Goal: Find contact information

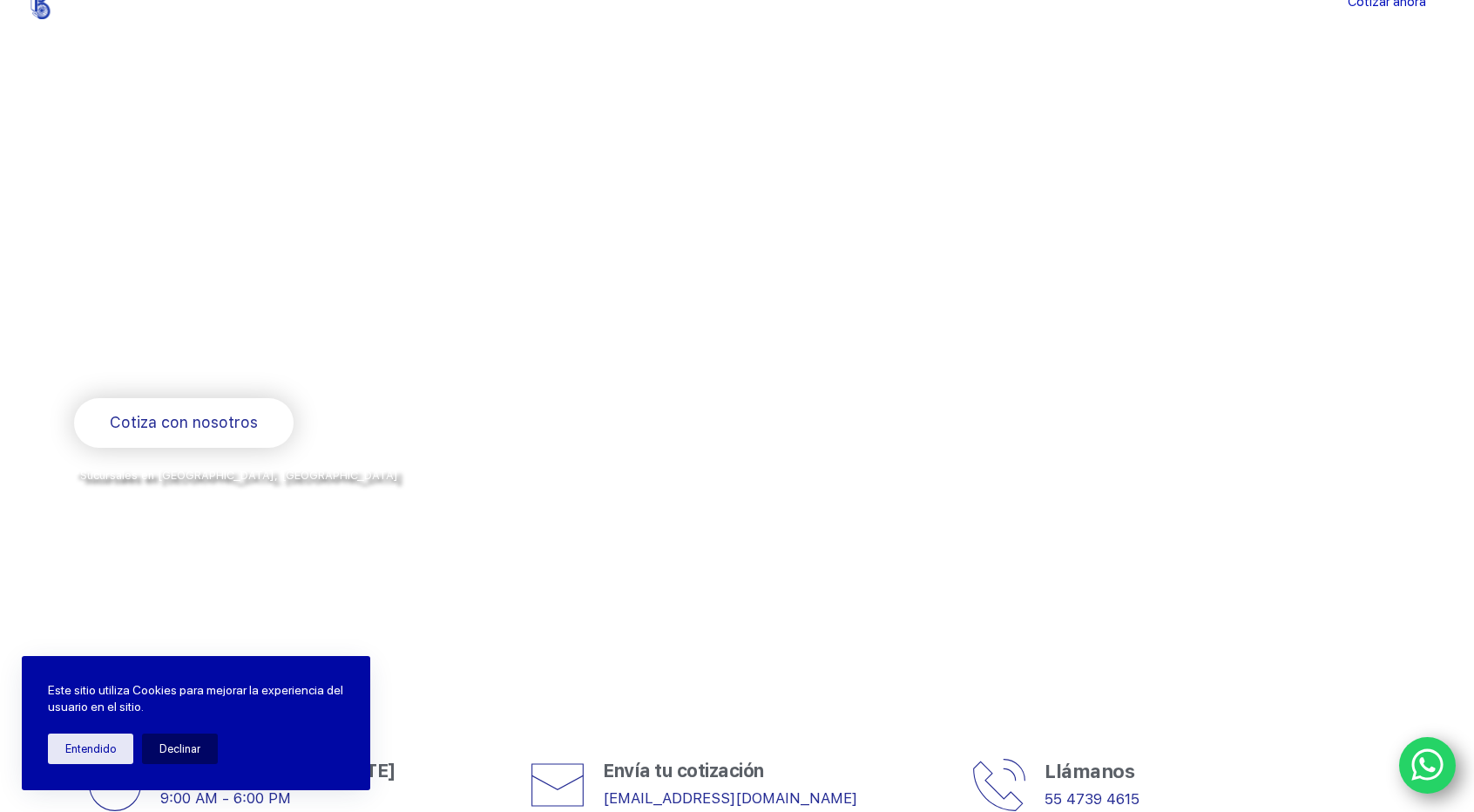
scroll to position [88, 0]
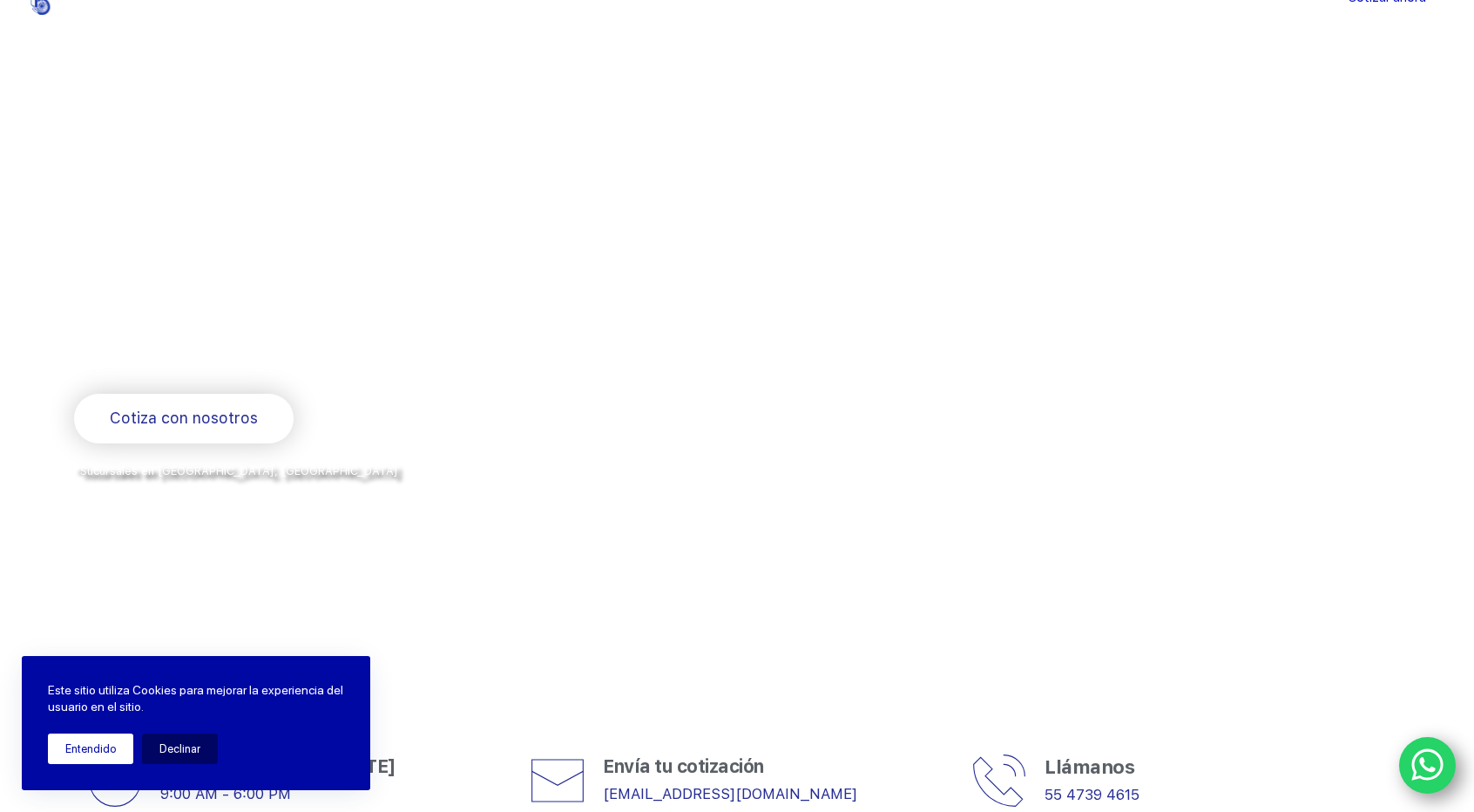
click at [79, 744] on button "Entendido" at bounding box center [90, 748] width 86 height 30
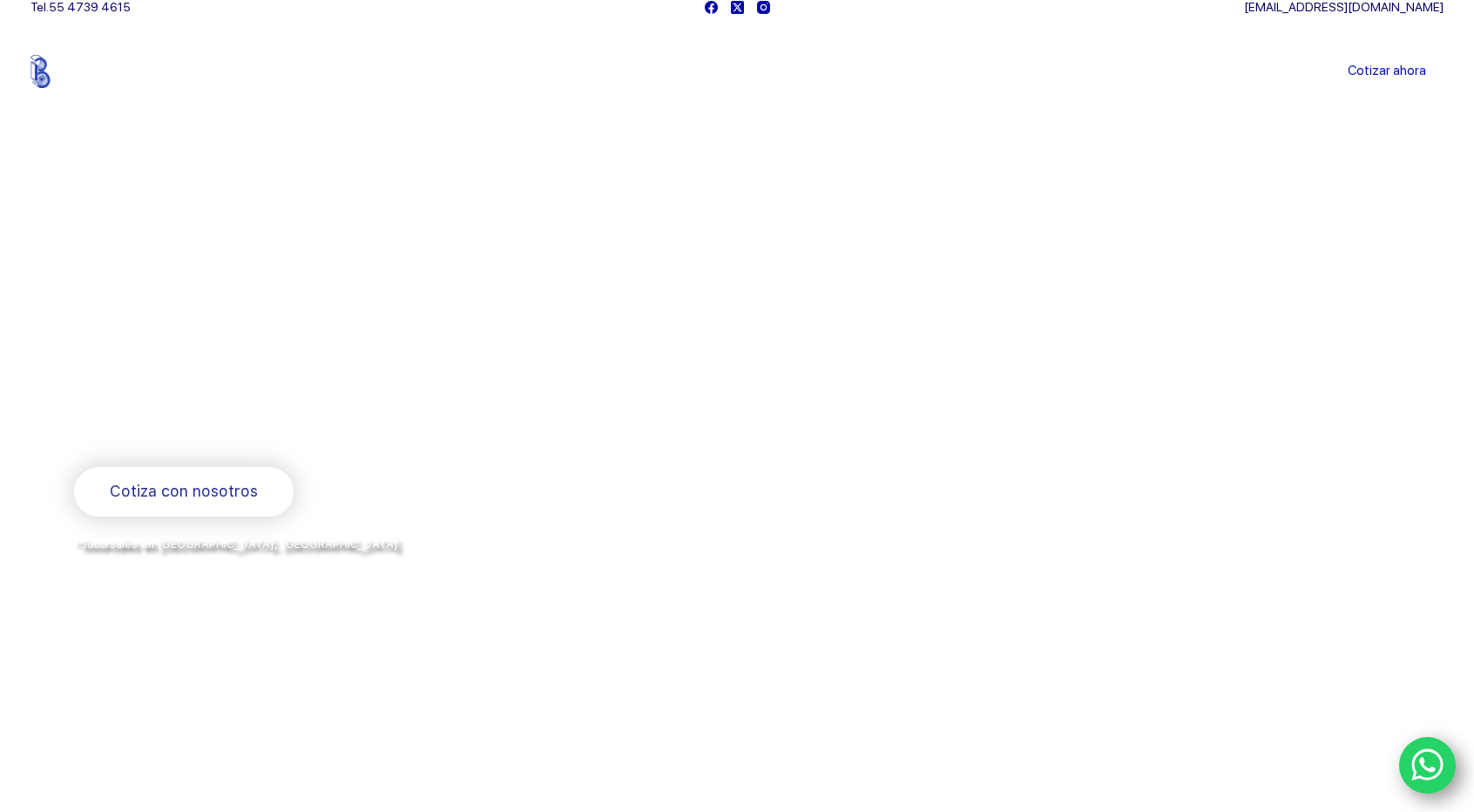
scroll to position [0, 0]
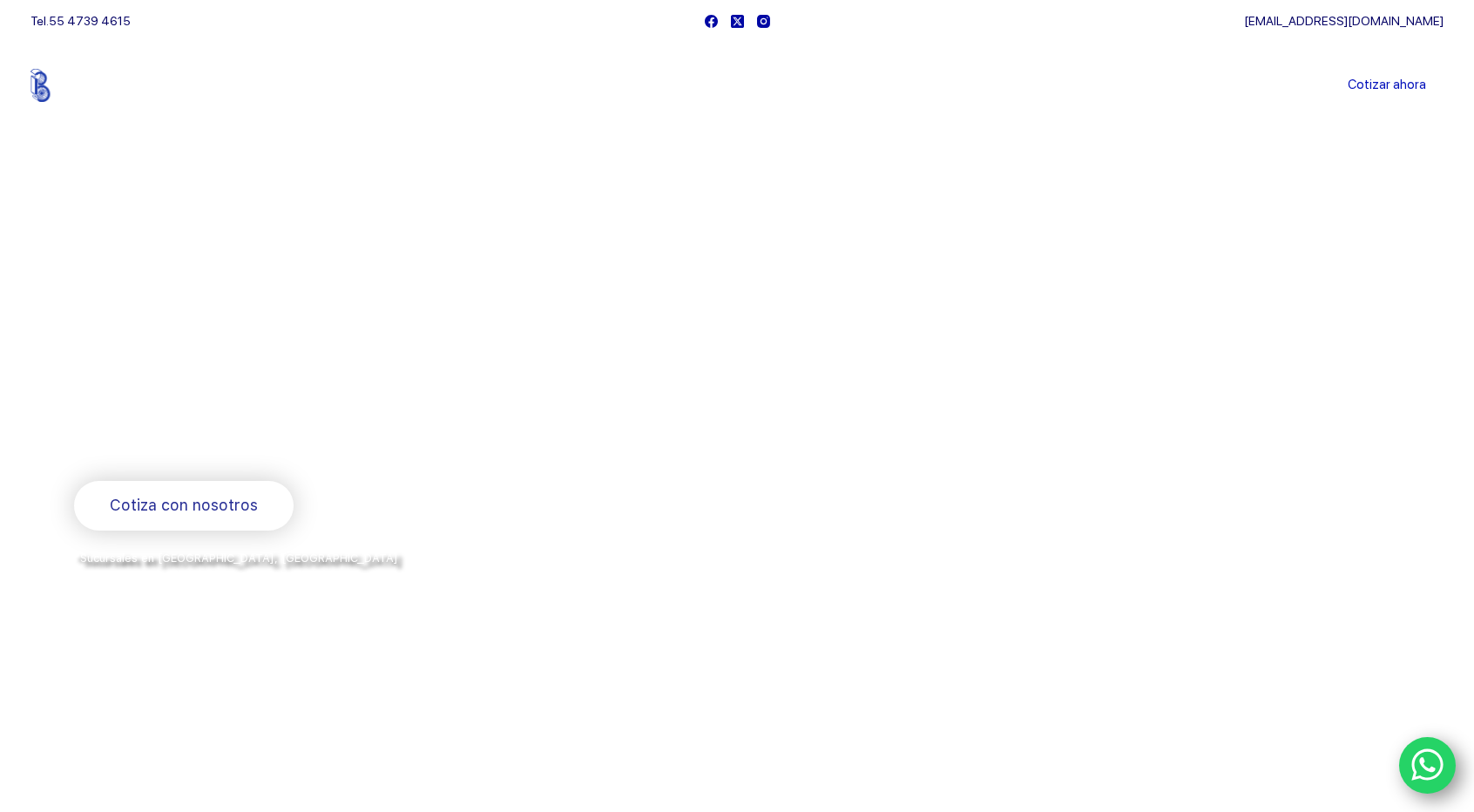
click at [719, 86] on link "Sucursales" at bounding box center [705, 86] width 108 height 0
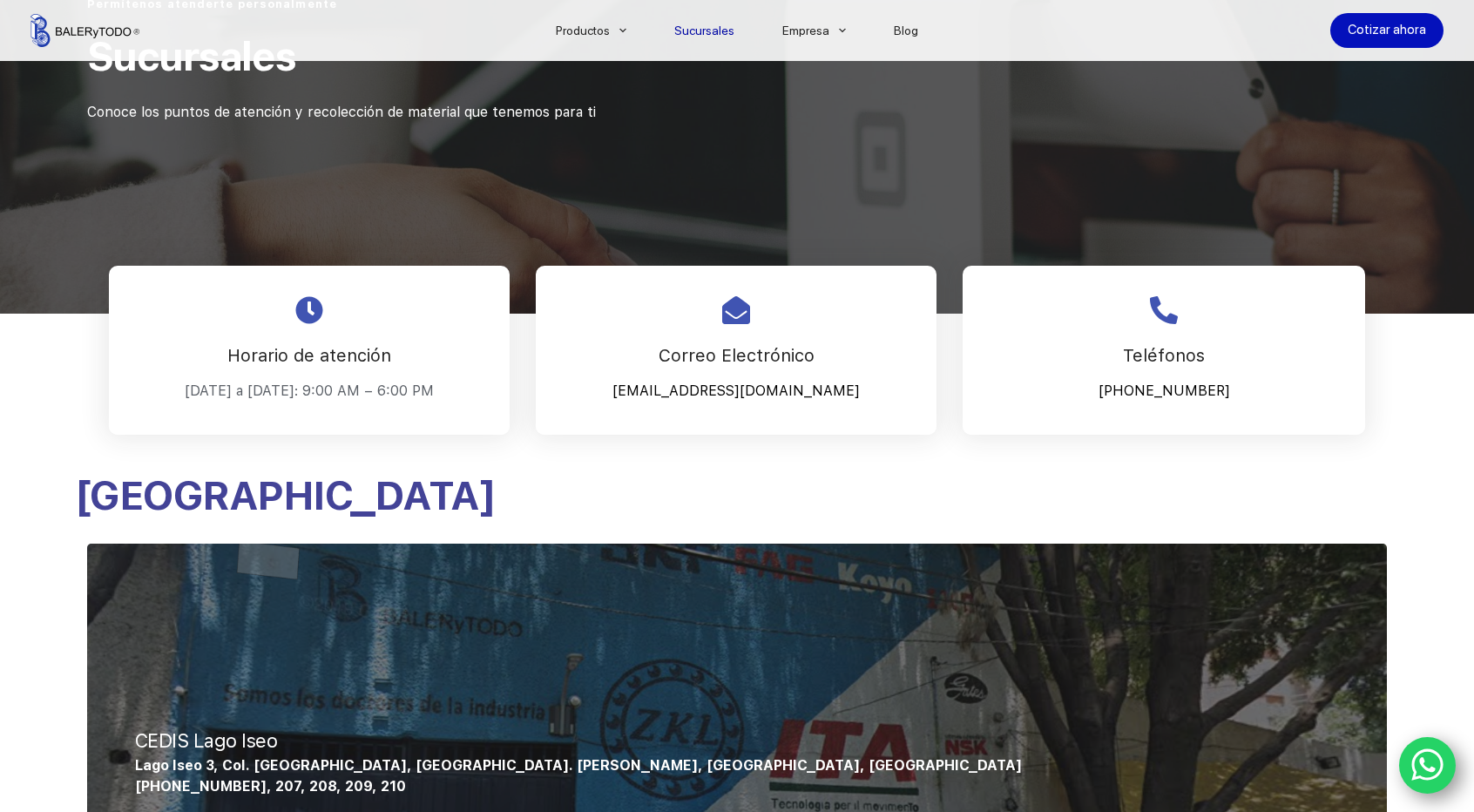
scroll to position [522, 0]
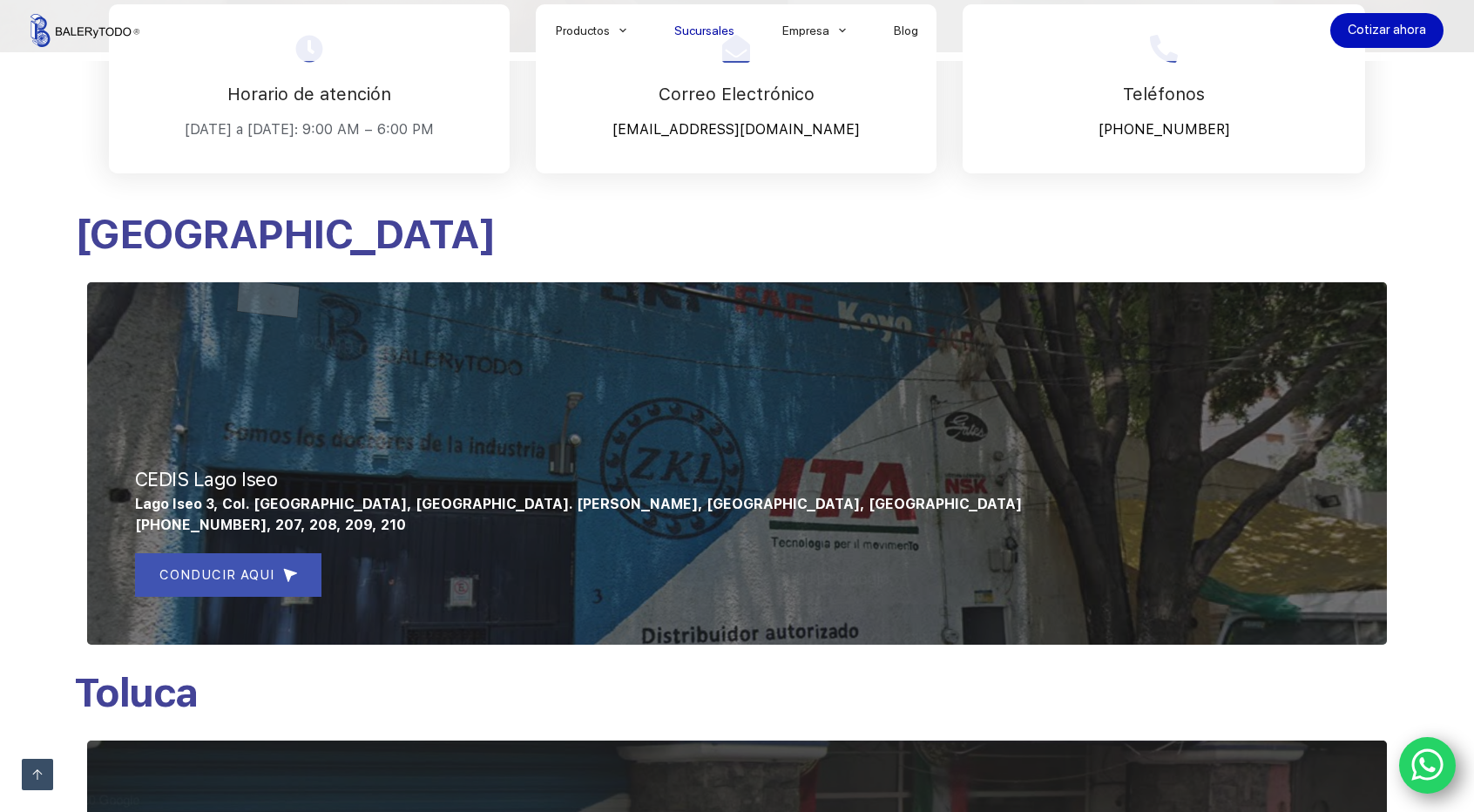
click at [803, 507] on p "Lago Iseo 3, Col. Anáhuac, Del. Miguel Hidalgo, Ciudad de México, México" at bounding box center [737, 504] width 1205 height 21
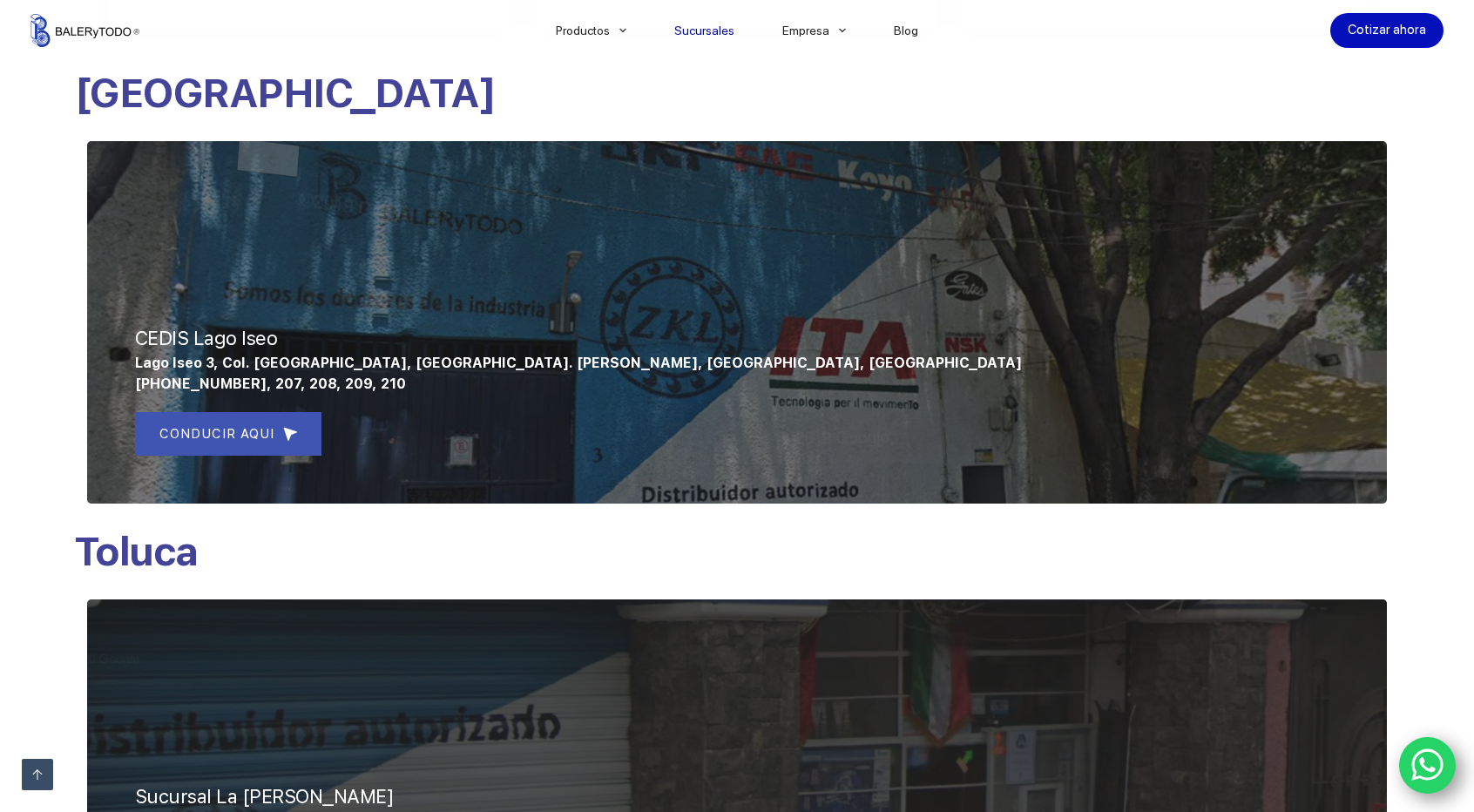
scroll to position [436, 0]
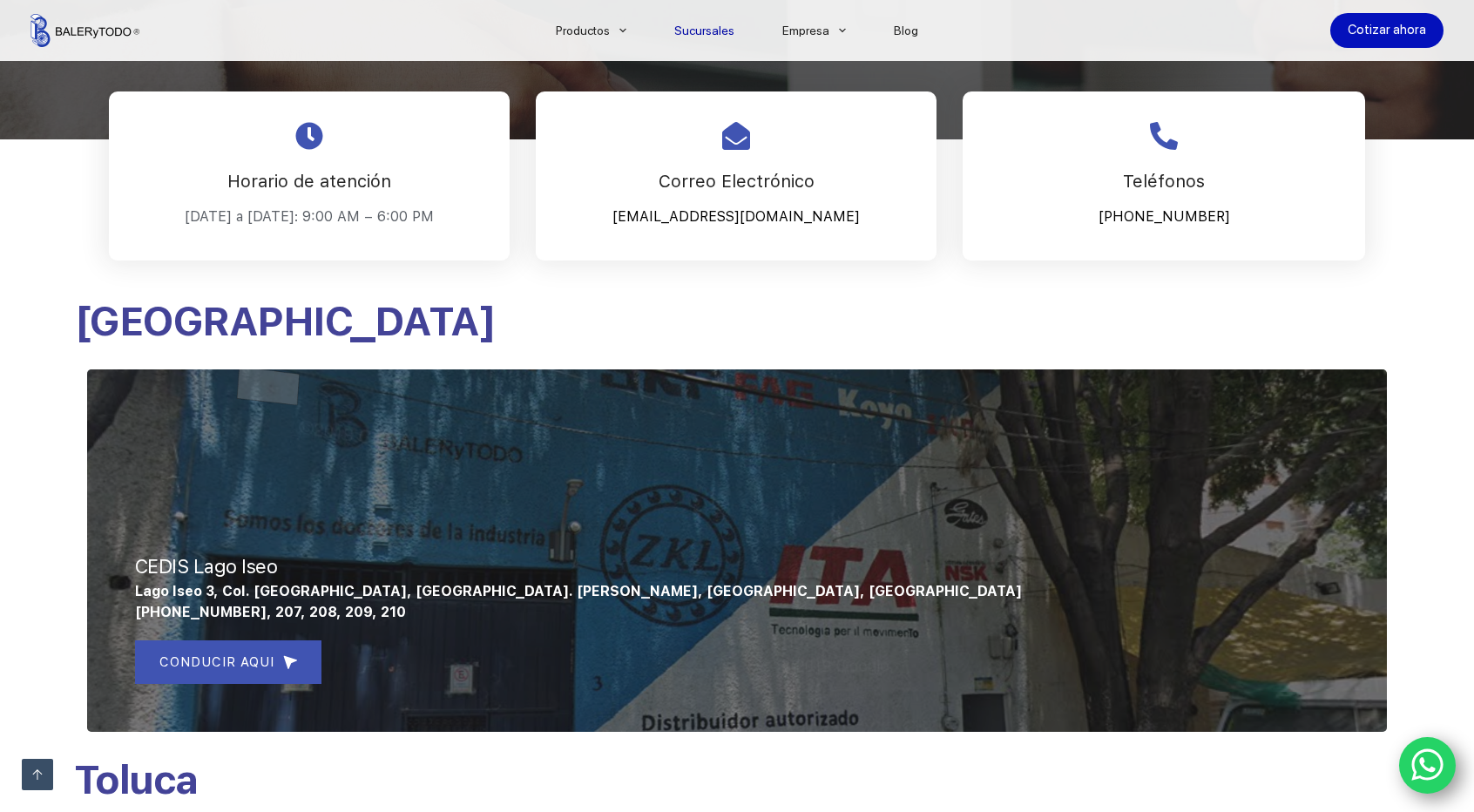
click at [304, 606] on span "55 4739 4615 ext 205, 207, 208, 209, 210" at bounding box center [270, 613] width 271 height 17
click at [248, 660] on span "CONDUCIR AQUI" at bounding box center [216, 661] width 115 height 21
